Goal: Browse casually: Explore the website without a specific task or goal

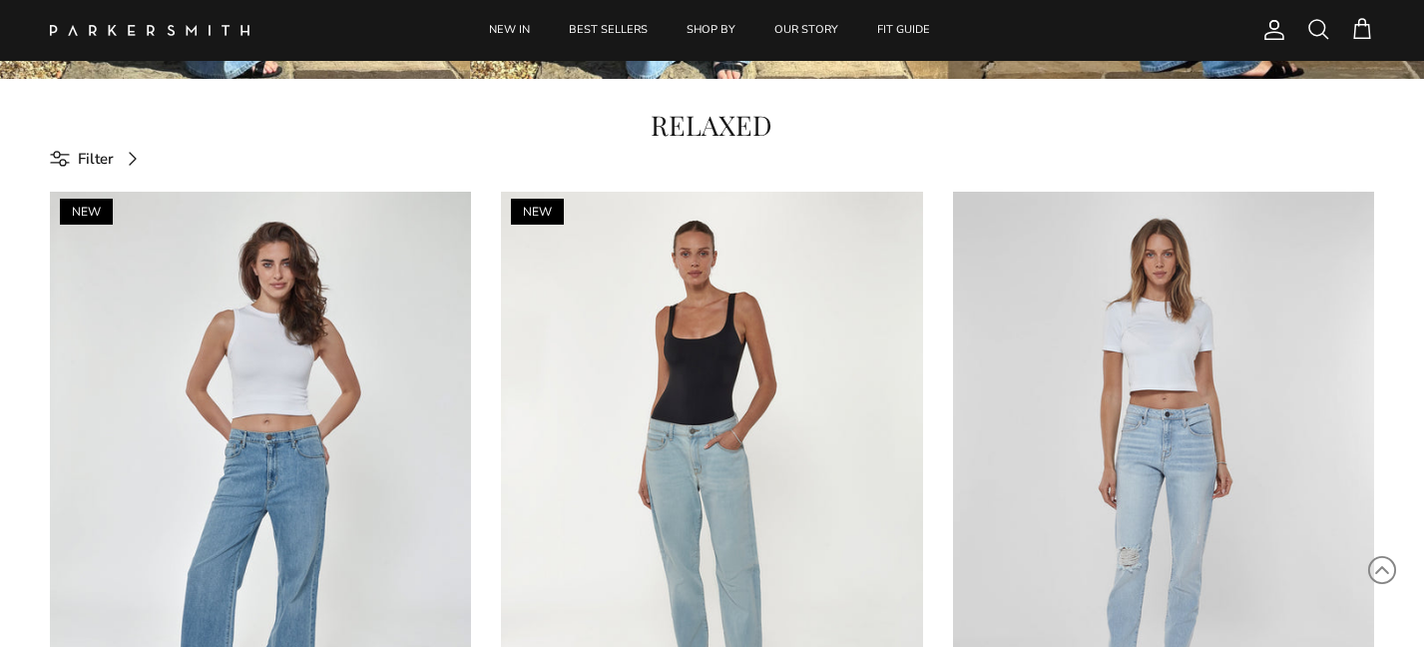
scroll to position [501, 0]
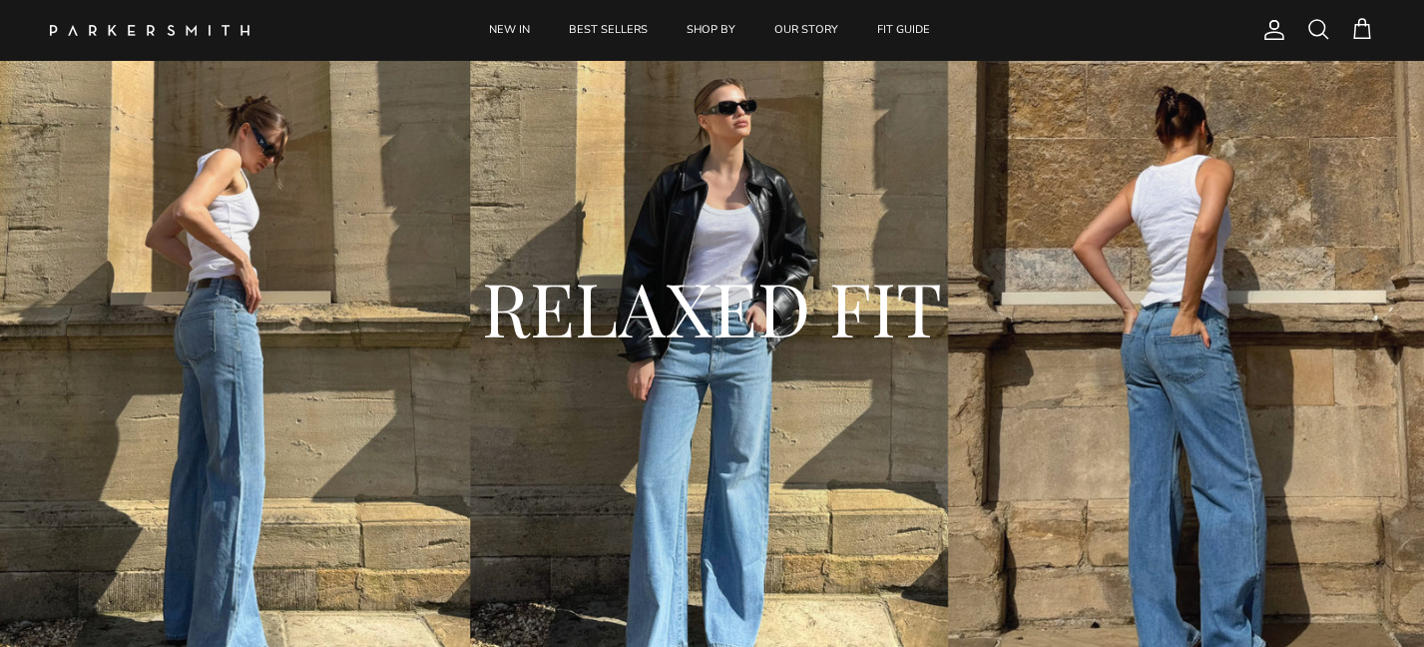
scroll to position [0, 0]
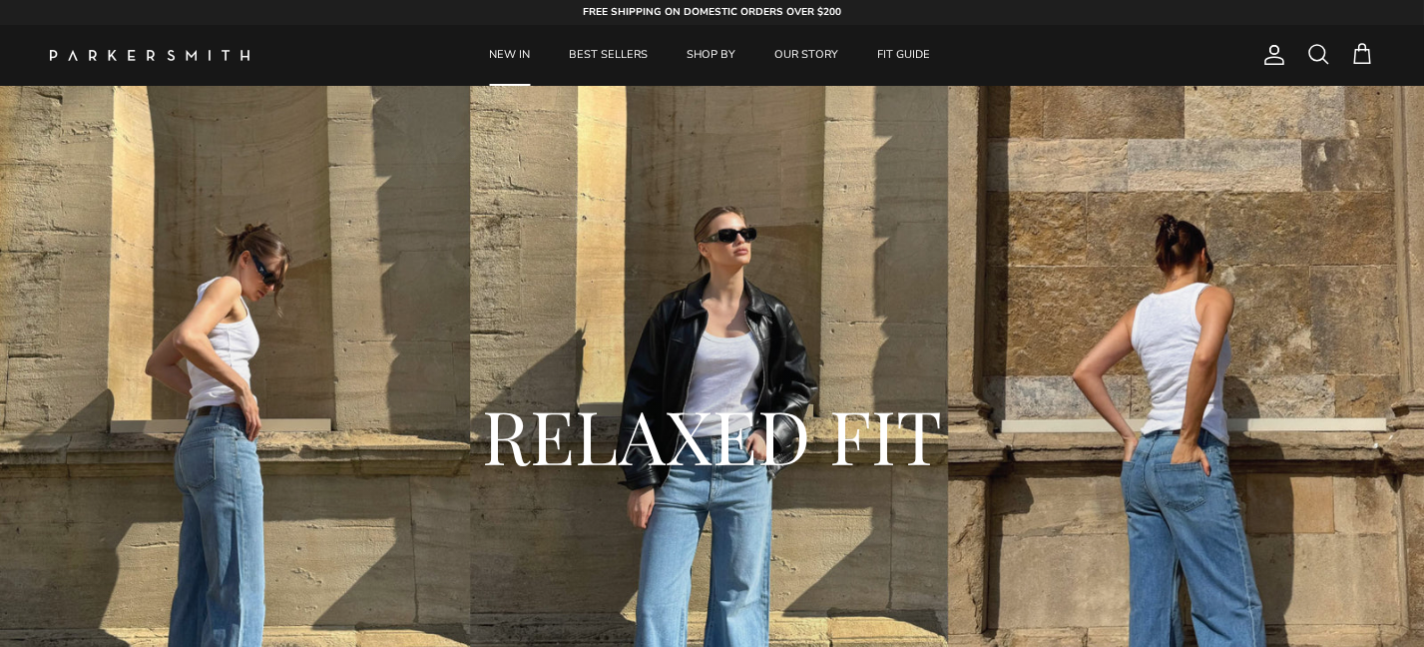
click at [501, 43] on link "NEW IN" at bounding box center [509, 55] width 77 height 61
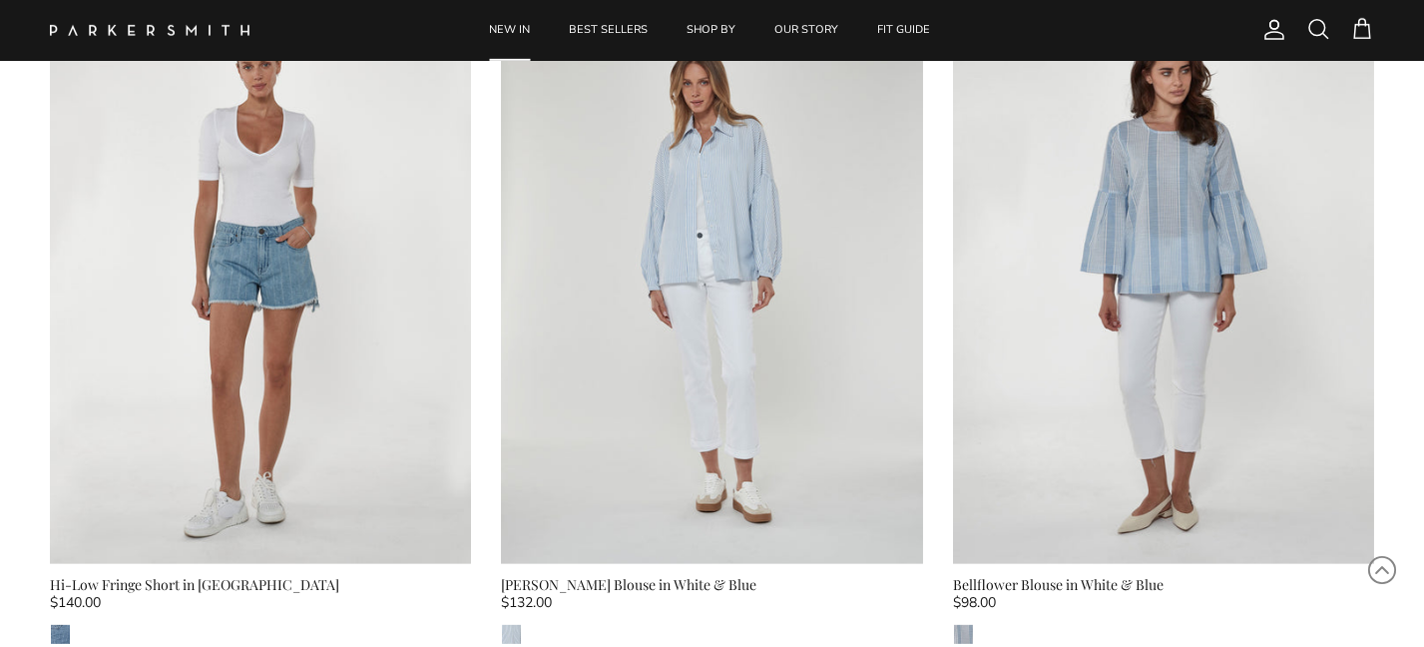
scroll to position [7186, 0]
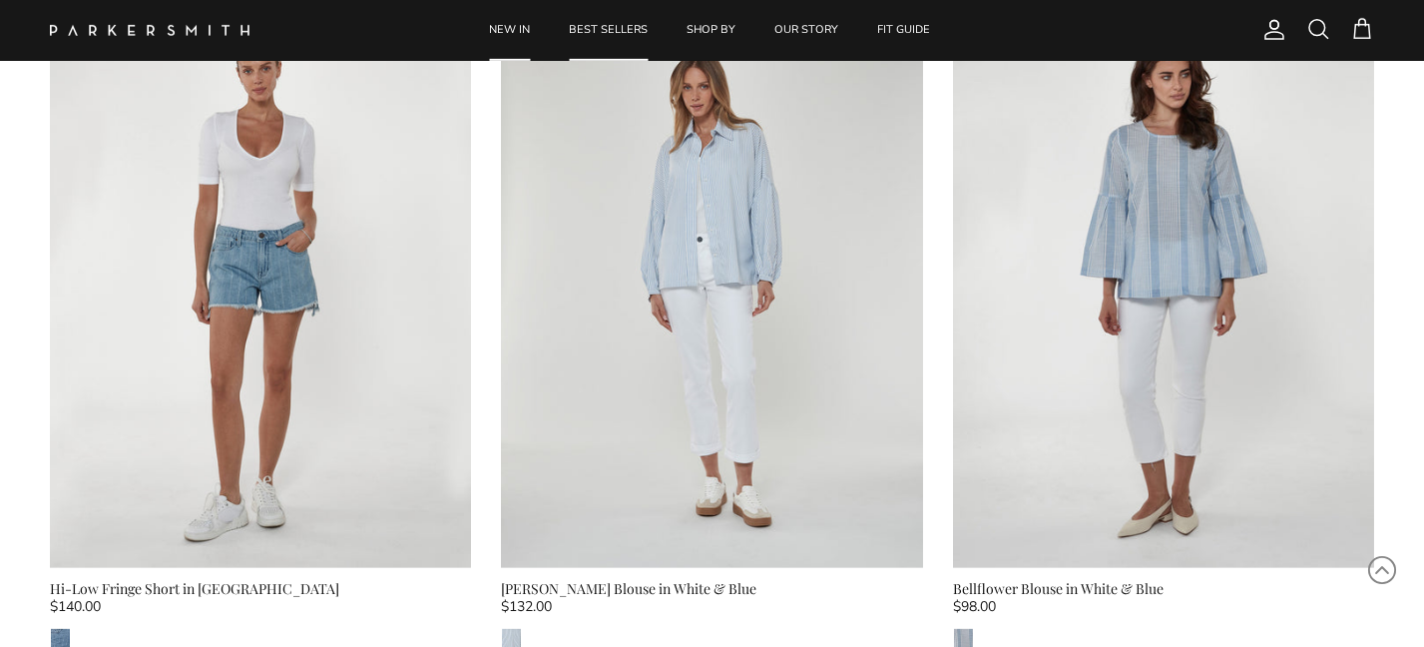
click at [604, 21] on link "BEST SELLERS" at bounding box center [608, 30] width 115 height 61
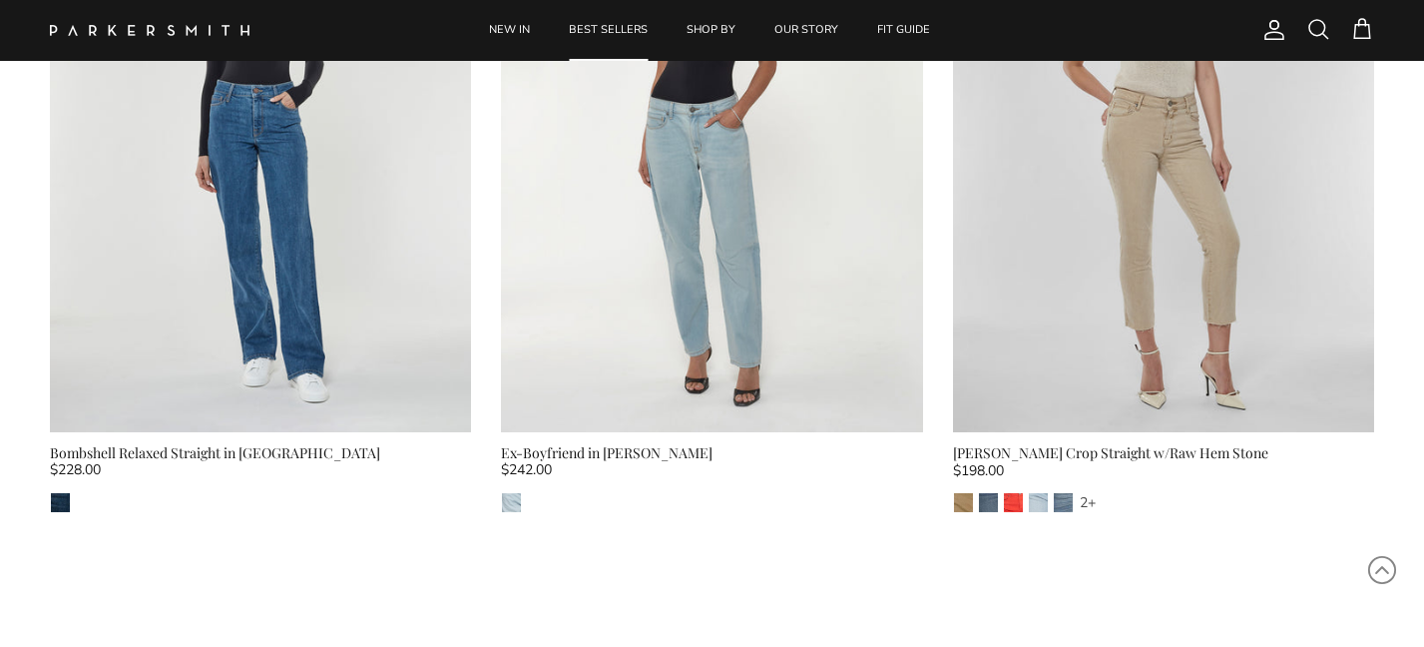
scroll to position [998, 0]
